Goal: Information Seeking & Learning: Find specific fact

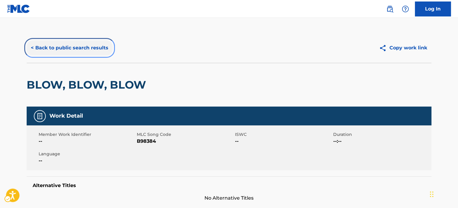
click at [50, 51] on button "< Back to public search results" at bounding box center [70, 47] width 86 height 15
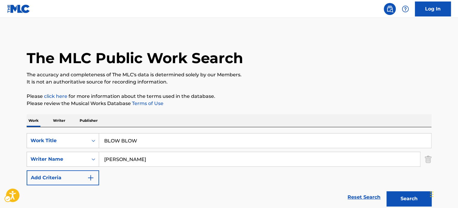
scroll to position [83, 0]
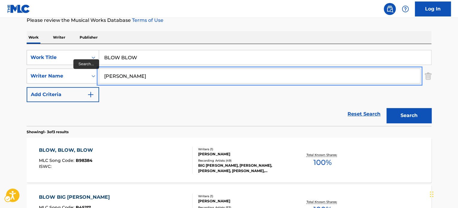
paste input "USIC ADMIN, INC PUB CAT 20250514"
type input "okike"
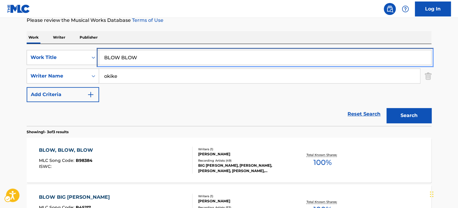
paste input "okike"
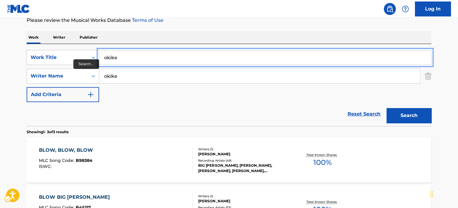
click at [387, 108] on button "Search" at bounding box center [409, 115] width 45 height 15
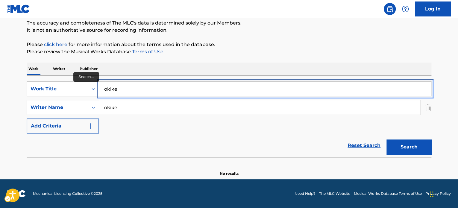
scroll to position [52, 0]
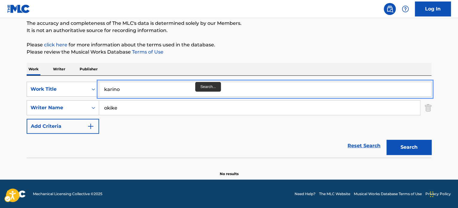
type input "karino"
click at [387, 140] on button "Search" at bounding box center [409, 147] width 45 height 15
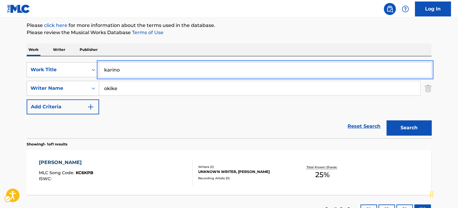
scroll to position [83, 0]
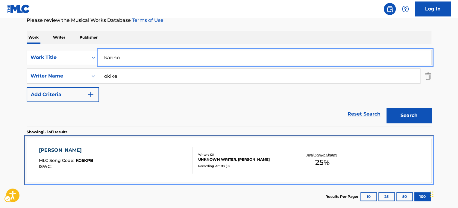
click at [178, 155] on div "KARINO MLC Song Code : KC6KPB ISWC :" at bounding box center [116, 160] width 154 height 27
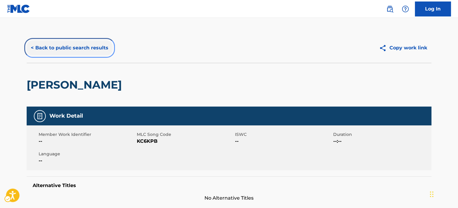
click at [56, 46] on button "< Back to public search results" at bounding box center [70, 47] width 86 height 15
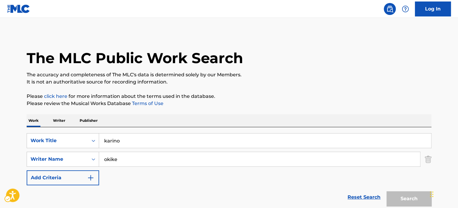
scroll to position [83, 0]
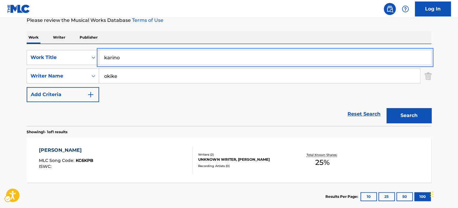
paste input "Solid ground"
type input "Solid ground"
click at [387, 108] on button "Search" at bounding box center [409, 115] width 45 height 15
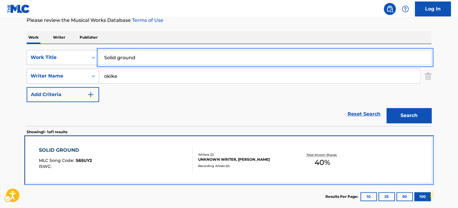
click at [156, 146] on div "SOLID GROUND MLC Song Code : S65UY2 ISWC : Writers ( 2 ) UNKNOWN WRITER, [PERSO…" at bounding box center [229, 160] width 405 height 45
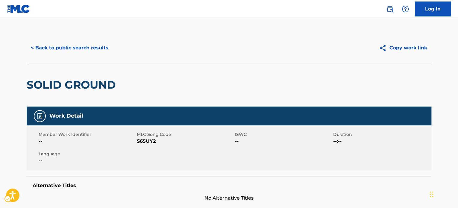
scroll to position [83, 0]
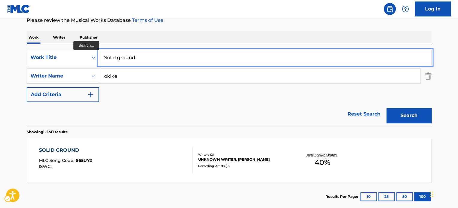
paste input "For you"
type input "For you"
click at [387, 108] on button "Search" at bounding box center [409, 115] width 45 height 15
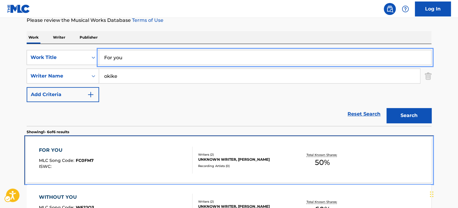
click at [167, 158] on div "FOR YOU MLC Song Code : FC0FM7 ISWC :" at bounding box center [116, 160] width 154 height 27
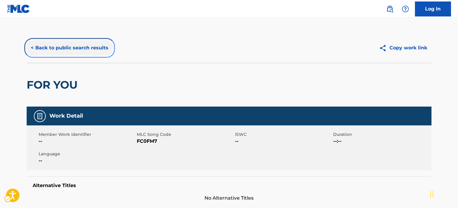
click at [91, 52] on button "< Back to public search results" at bounding box center [70, 47] width 86 height 15
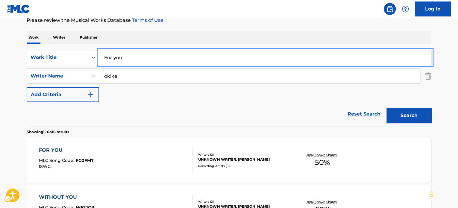
paste input "confort"
click at [387, 108] on button "Search" at bounding box center [409, 115] width 45 height 15
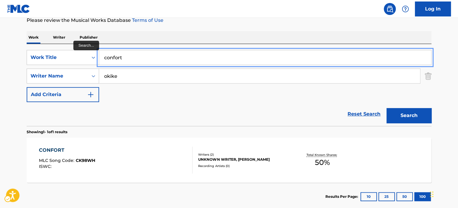
scroll to position [117, 0]
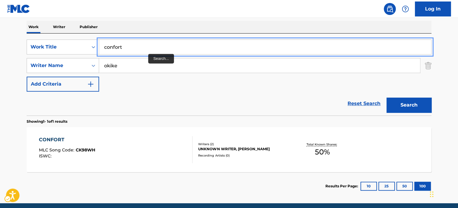
click at [140, 46] on input "confort" at bounding box center [265, 47] width 332 height 14
paste input "I do"
type input "I do"
click at [387, 98] on button "Search" at bounding box center [409, 105] width 45 height 15
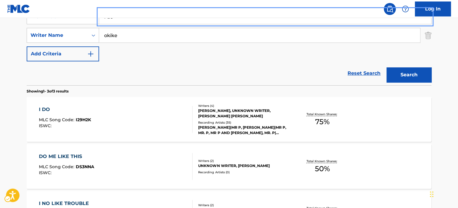
scroll to position [124, 0]
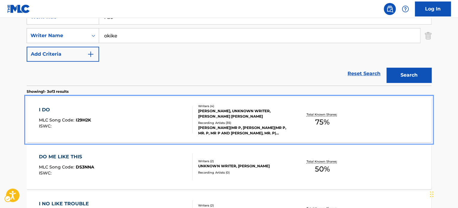
click at [141, 109] on div "I DO MLC Song Code : I29H2K ISWC :" at bounding box center [116, 119] width 154 height 27
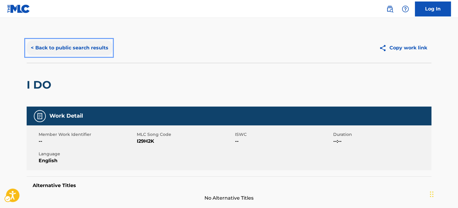
scroll to position [180, 0]
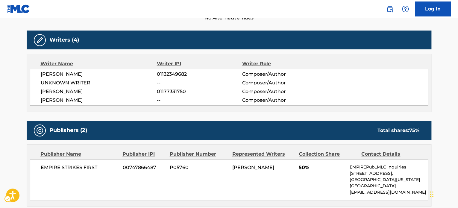
click at [106, 91] on span "[PERSON_NAME]" at bounding box center [99, 91] width 116 height 7
copy div "[PERSON_NAME]"
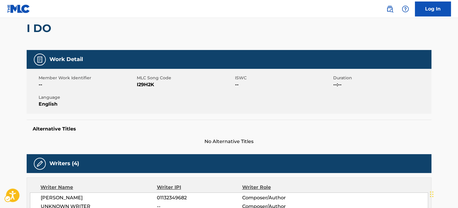
scroll to position [0, 0]
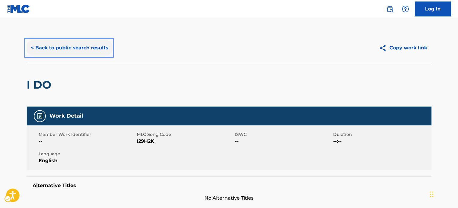
click at [72, 45] on button "< Back to public search results" at bounding box center [70, 47] width 86 height 15
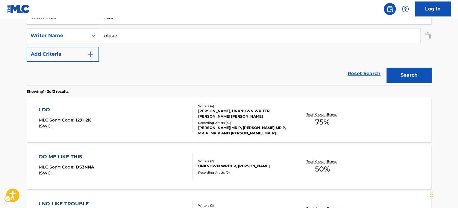
scroll to position [96, 0]
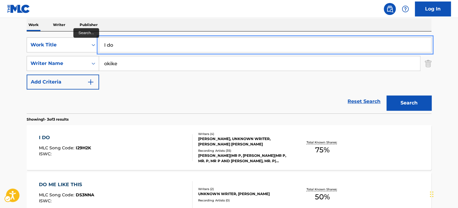
click at [129, 48] on input "I do" at bounding box center [265, 45] width 332 height 14
type input "BELIEVE"
click at [387, 96] on button "Search" at bounding box center [409, 103] width 45 height 15
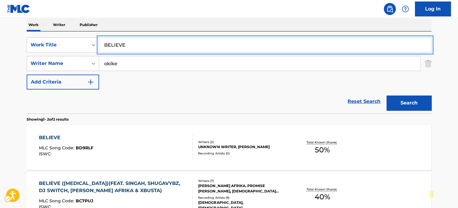
scroll to position [139, 0]
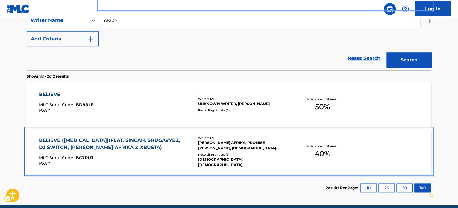
click at [181, 158] on div "MLC Song Code : BC7PUJ" at bounding box center [113, 159] width 149 height 6
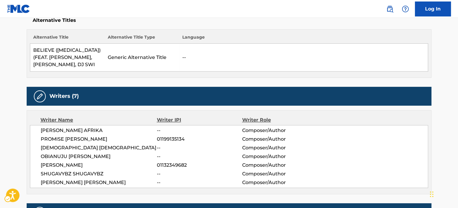
scroll to position [195, 0]
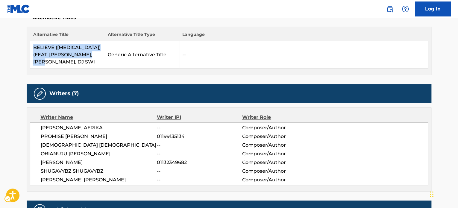
drag, startPoint x: 64, startPoint y: 62, endPoint x: 32, endPoint y: 48, distance: 35.7
click at [32, 48] on td "BELIEVE ([MEDICAL_DATA])(FEAT. [PERSON_NAME], [PERSON_NAME], DJ SWI" at bounding box center [67, 55] width 75 height 28
copy td "BELIEVE ([MEDICAL_DATA])(FEAT. [PERSON_NAME], [PERSON_NAME], DJ SWI"
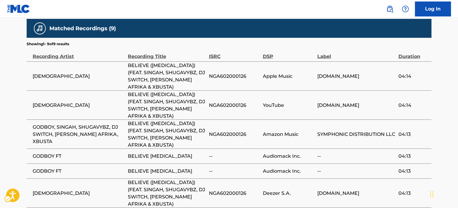
scroll to position [560, 0]
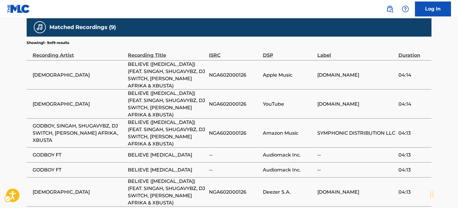
click at [179, 87] on span "BELIEVE ([MEDICAL_DATA]) (FEAT. SINGAH, SHUGAVYBZ, DJ SWITCH, [PERSON_NAME] AFR…" at bounding box center [167, 75] width 78 height 29
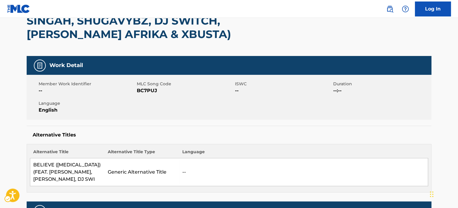
scroll to position [0, 0]
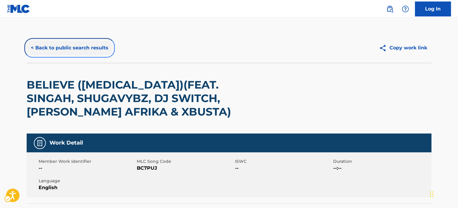
click at [80, 42] on button "< Back to public search results" at bounding box center [70, 47] width 86 height 15
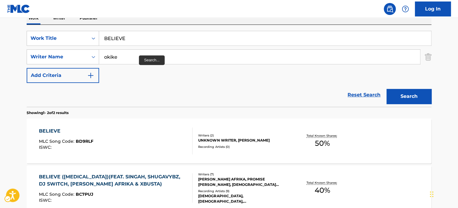
scroll to position [100, 0]
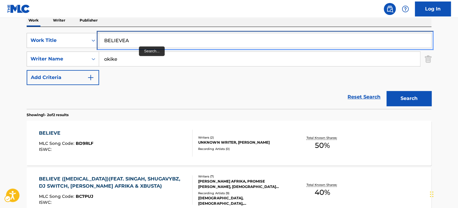
paste input "JOLLY"
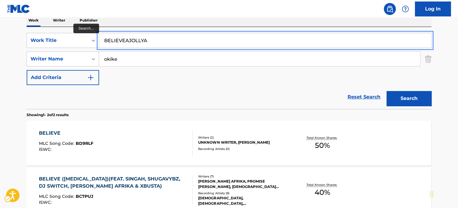
paste input "JOLLY"
paste input "Search..."
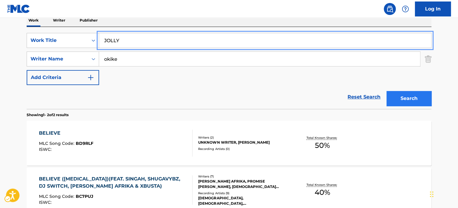
type input "JOLLY"
click at [402, 96] on button "Search" at bounding box center [409, 98] width 45 height 15
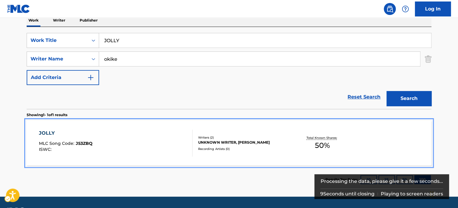
click at [237, 139] on div "Writers ( 2 )" at bounding box center [243, 137] width 90 height 4
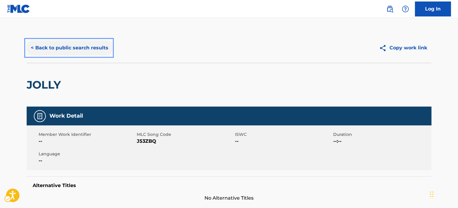
click at [96, 46] on button "< Back to public search results" at bounding box center [70, 47] width 86 height 15
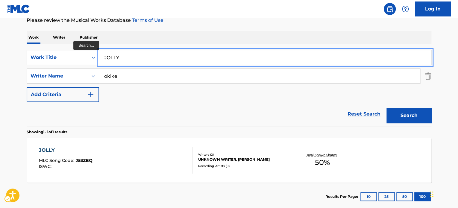
paste input "Beaute na sexy"
click at [387, 108] on button "Search" at bounding box center [409, 115] width 45 height 15
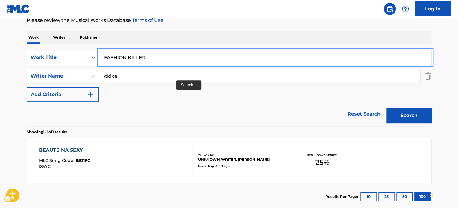
type input "FASHION KILLER"
click at [387, 108] on button "Search" at bounding box center [409, 115] width 45 height 15
